Goal: Find specific fact: Find specific fact

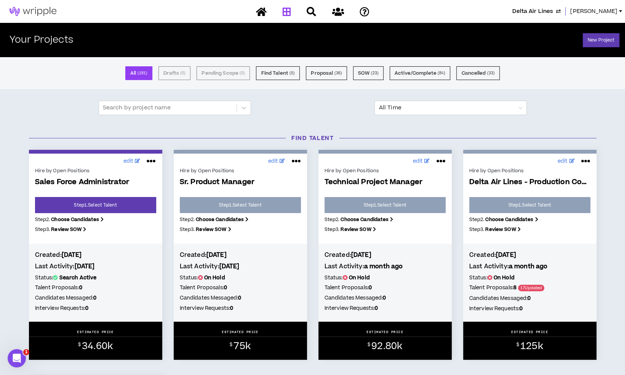
click at [609, 10] on span "[PERSON_NAME]" at bounding box center [593, 11] width 47 height 8
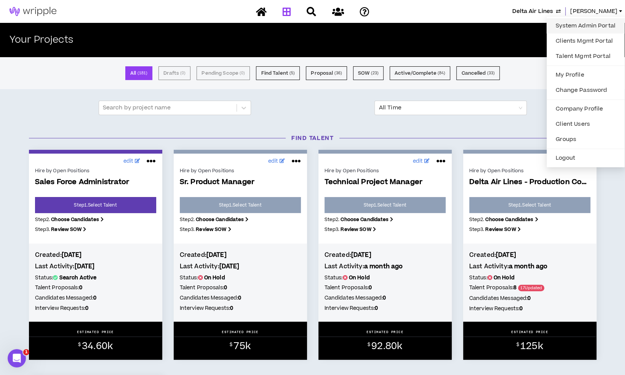
click at [567, 21] on link "System Admin Portal" at bounding box center [585, 25] width 69 height 11
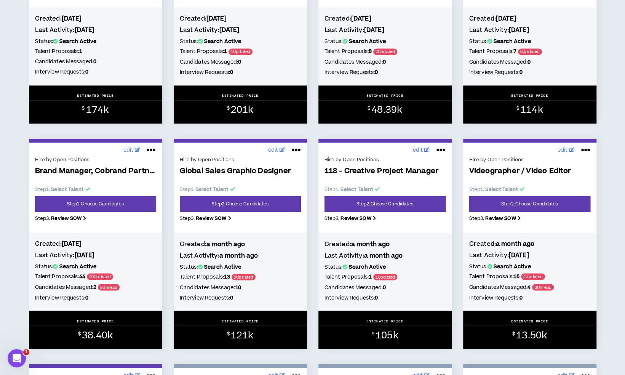
scroll to position [708, 0]
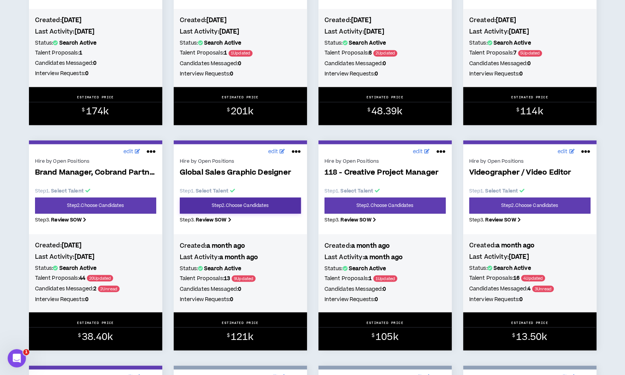
click at [261, 210] on link "Step 2 . Choose Candidates" at bounding box center [240, 205] width 121 height 16
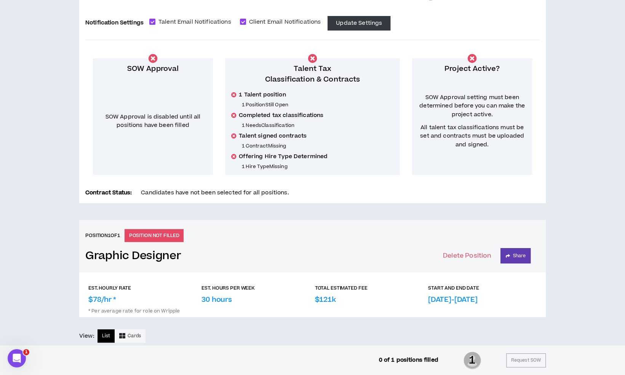
scroll to position [403, 0]
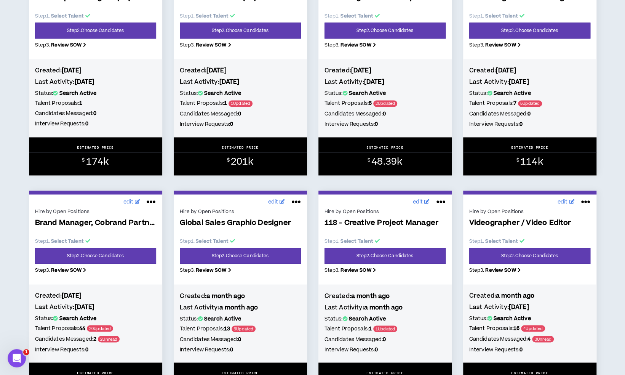
scroll to position [657, 0]
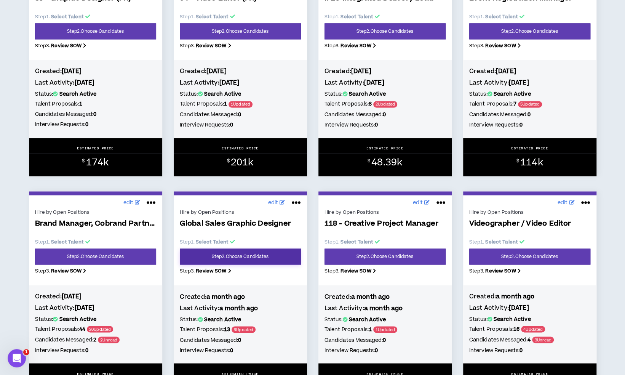
click at [269, 260] on link "Step 2 . Choose Candidates" at bounding box center [240, 256] width 121 height 16
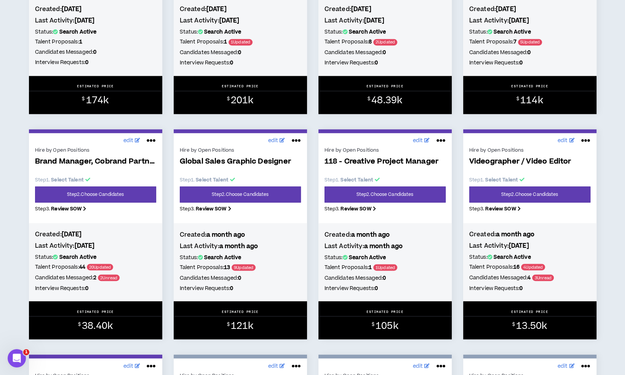
scroll to position [719, 0]
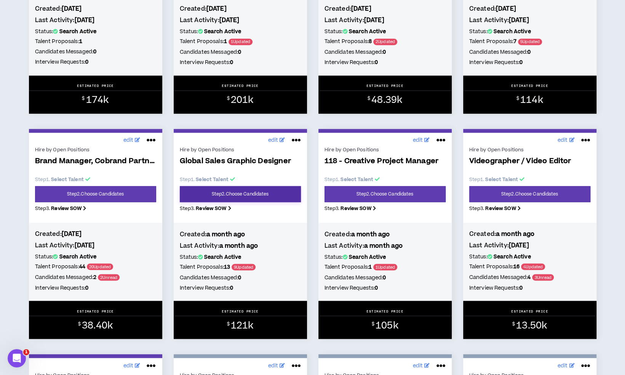
click at [274, 200] on link "Step 2 . Choose Candidates" at bounding box center [240, 194] width 121 height 16
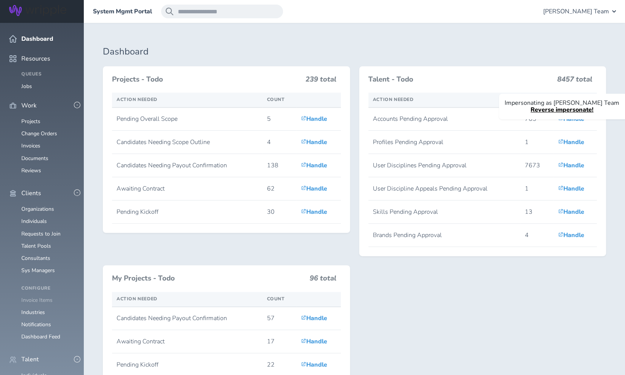
scroll to position [59, 0]
click at [38, 372] on link "Individuals" at bounding box center [34, 375] width 26 height 7
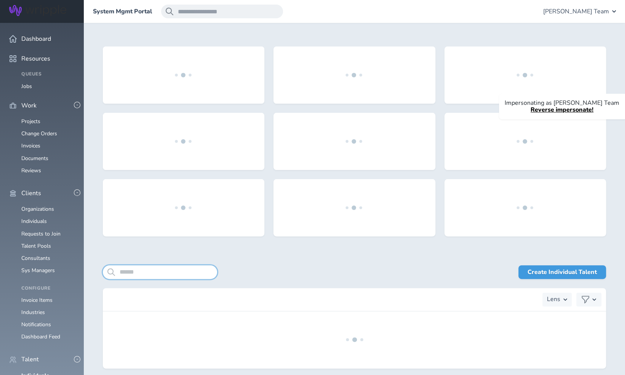
click at [156, 272] on input "search" at bounding box center [160, 272] width 114 height 14
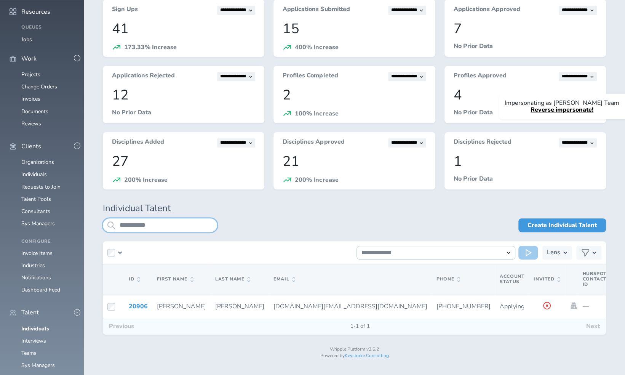
scroll to position [47, 0]
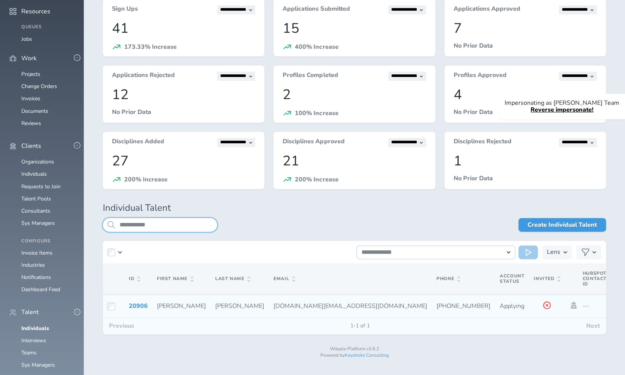
type input "**********"
drag, startPoint x: 216, startPoint y: 306, endPoint x: 286, endPoint y: 303, distance: 70.5
click at [286, 303] on td "ronakp.design@gmail.com" at bounding box center [350, 305] width 163 height 23
copy span "ronakp.design@gmail.com"
